Goal: Use online tool/utility

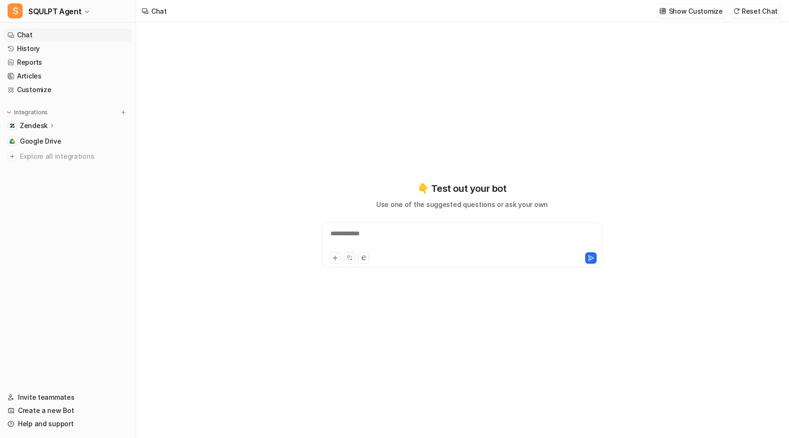
type textarea "**********"
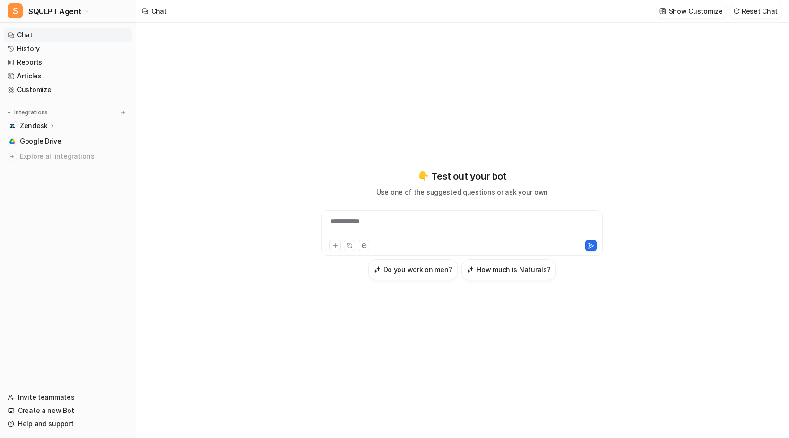
click at [354, 112] on div "**********" at bounding box center [462, 224] width 348 height 307
click at [354, 225] on div at bounding box center [462, 227] width 277 height 22
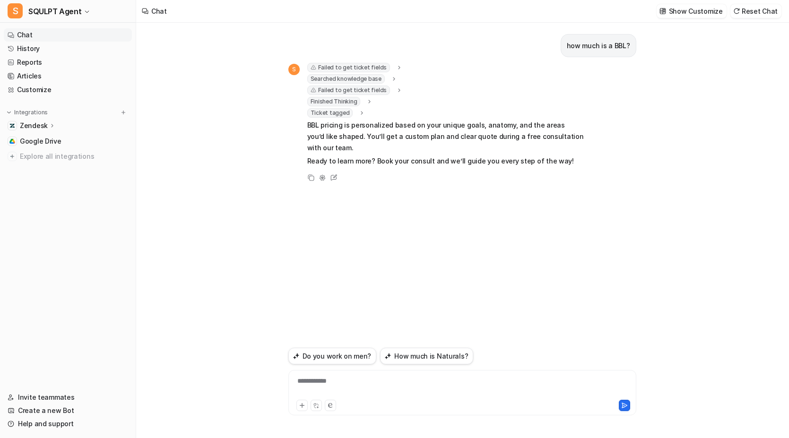
click at [331, 387] on div "**********" at bounding box center [462, 387] width 343 height 22
